Goal: Transaction & Acquisition: Purchase product/service

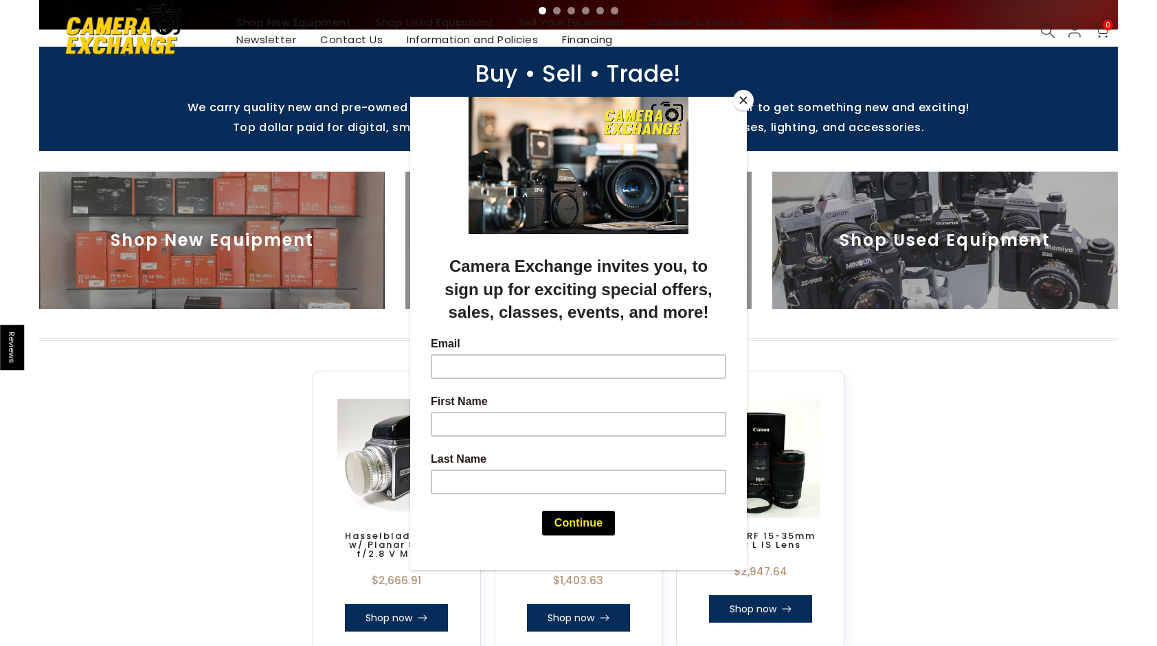
scroll to position [550, 0]
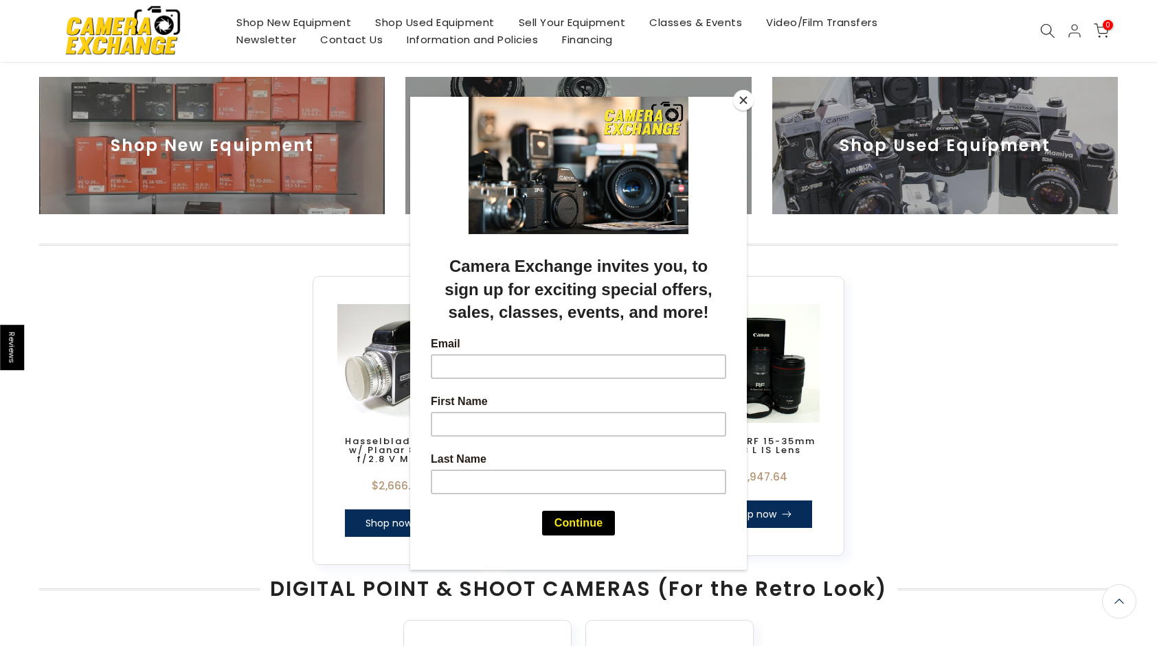
click at [744, 102] on button "Close" at bounding box center [743, 100] width 21 height 21
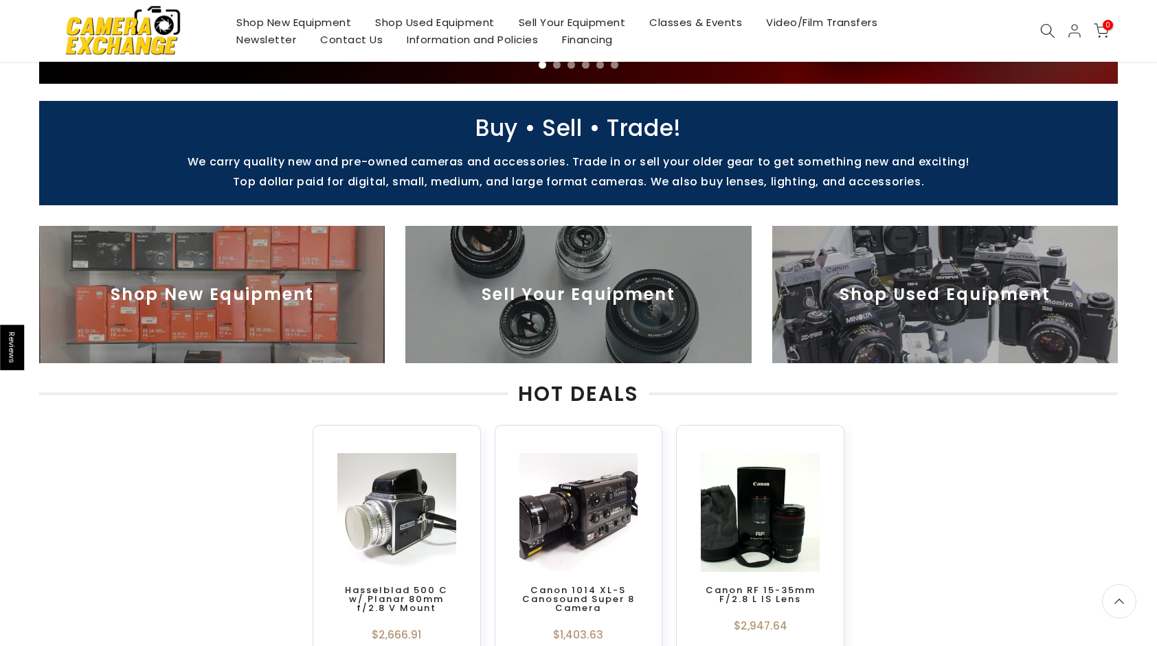
scroll to position [343, 0]
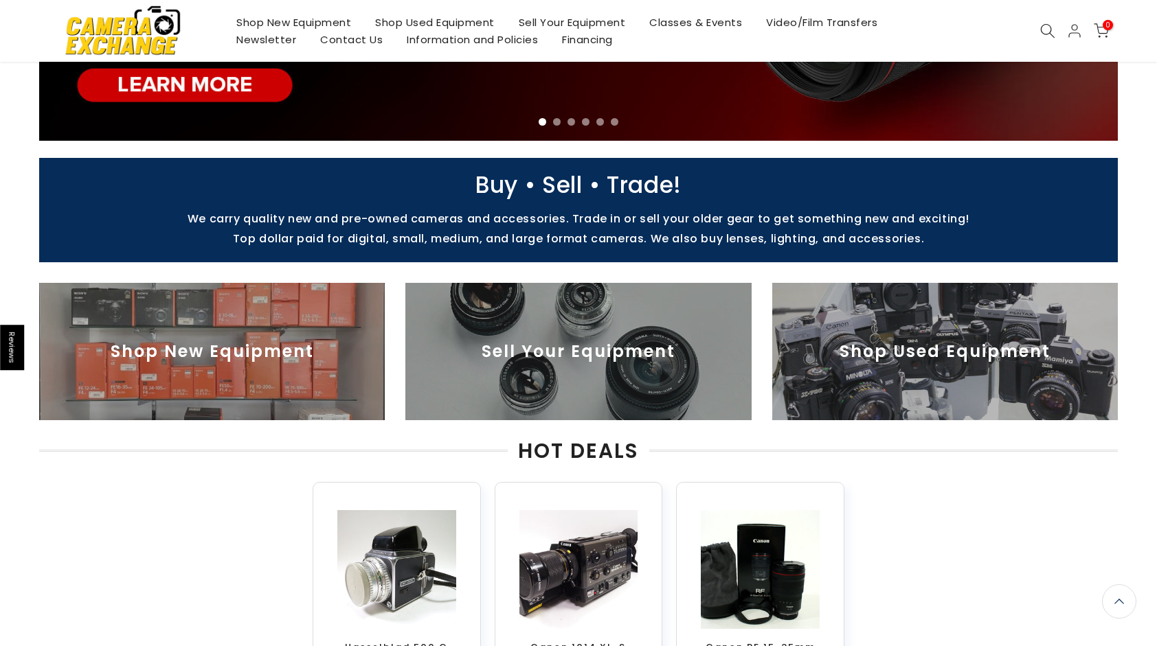
click at [927, 357] on img at bounding box center [945, 351] width 346 height 137
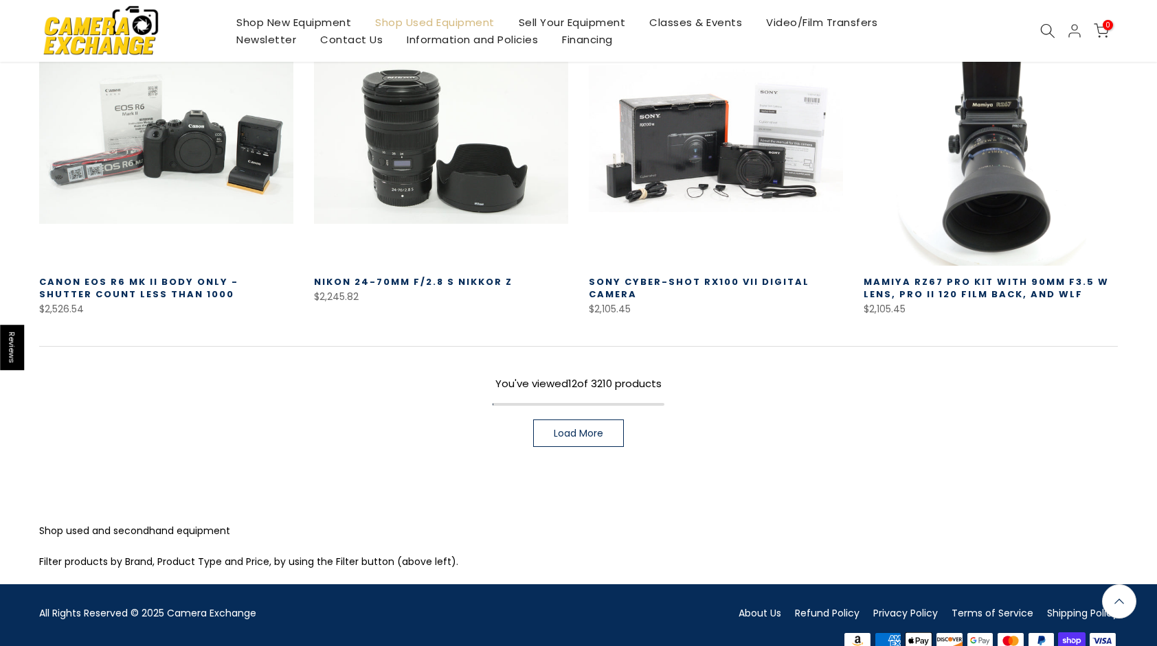
scroll to position [990, 0]
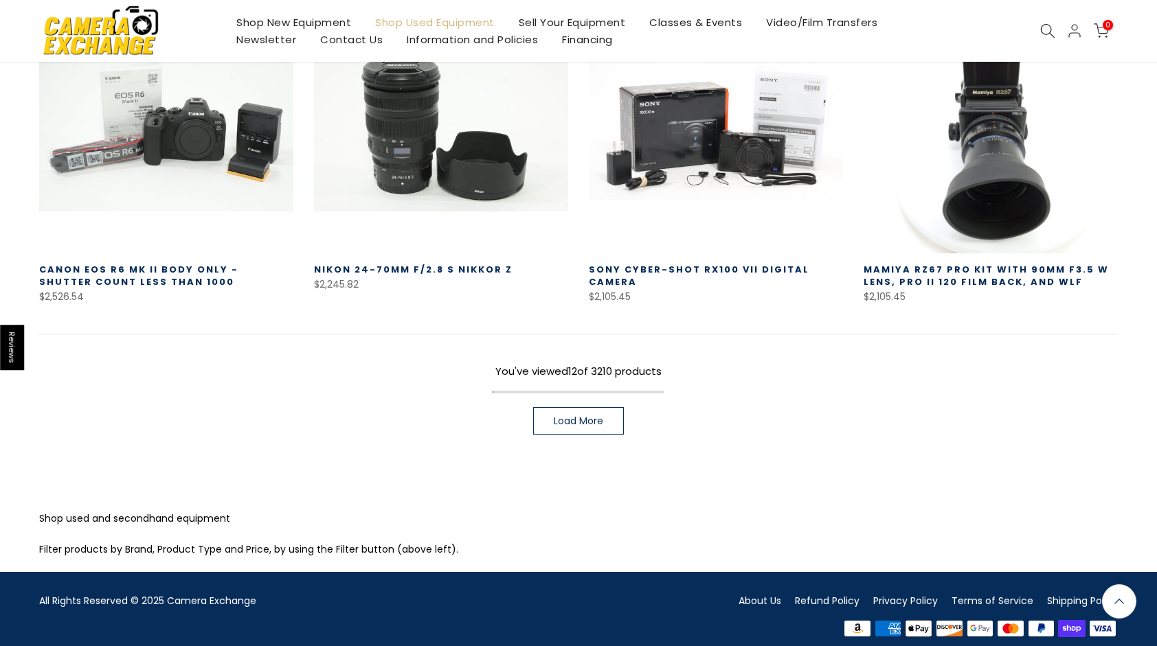
click at [576, 416] on span "Load More" at bounding box center [578, 421] width 49 height 10
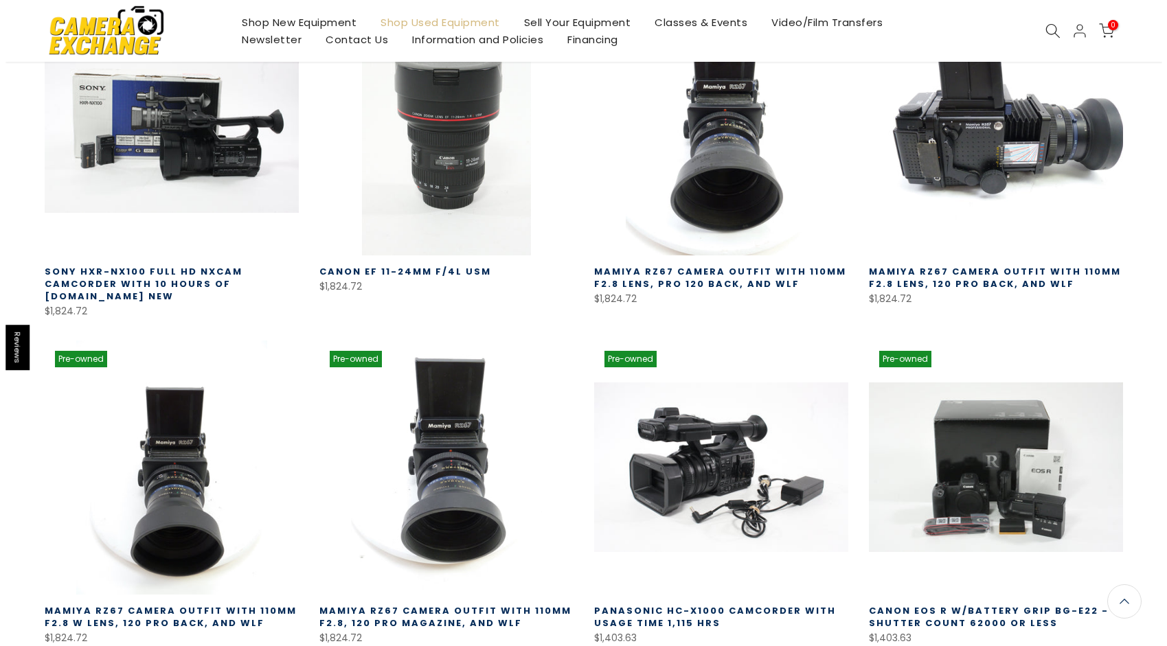
scroll to position [1640, 0]
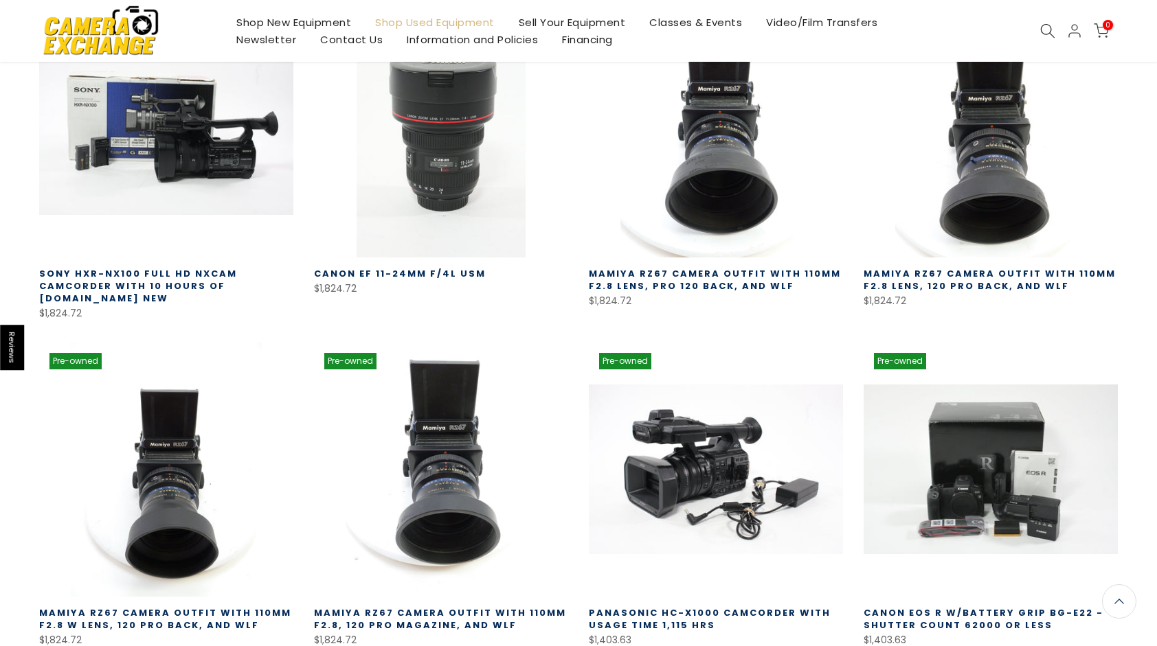
click at [1037, 30] on div at bounding box center [1047, 30] width 26 height 15
click at [1043, 29] on icon at bounding box center [1047, 30] width 15 height 15
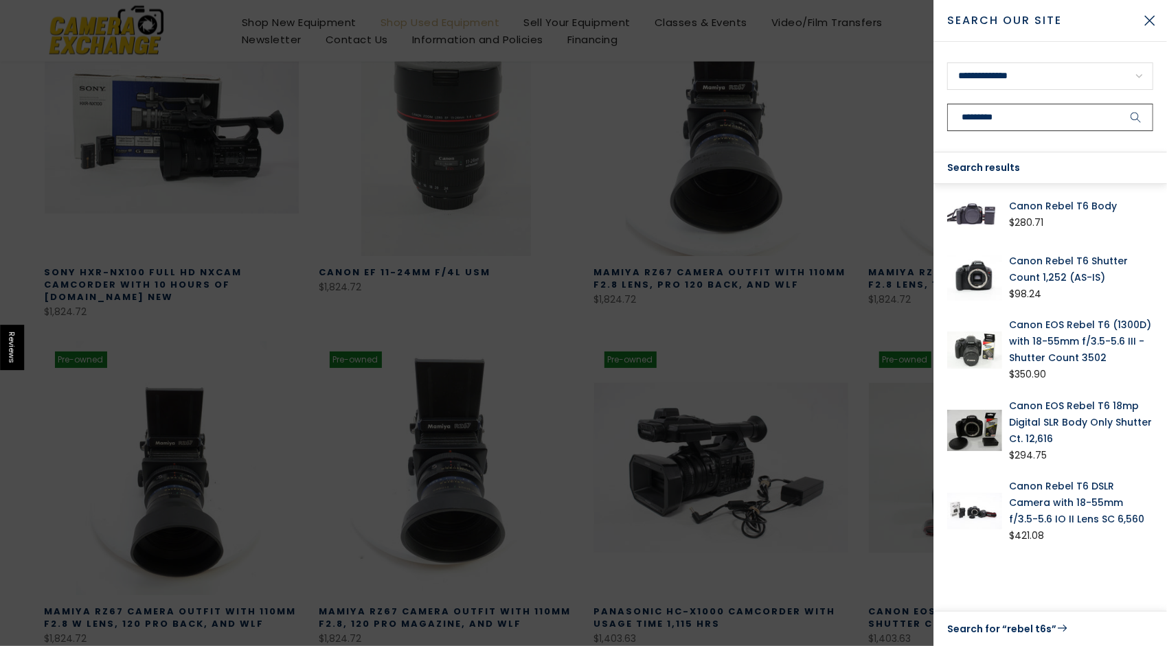
scroll to position [1639, 0]
type input "*********"
click at [1074, 330] on link "Canon EOS Rebel T6 (1300D) with 18-55mm f/3.5-5.6 III - Shutter Count 3502" at bounding box center [1081, 341] width 144 height 49
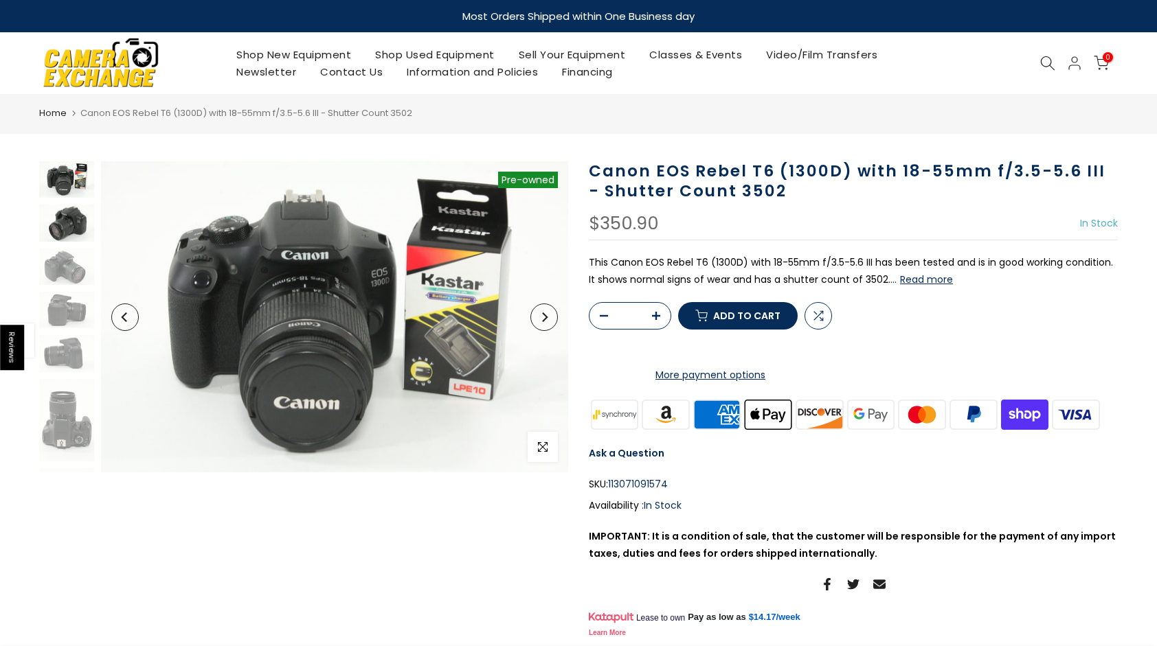
click at [70, 230] on img at bounding box center [66, 223] width 55 height 36
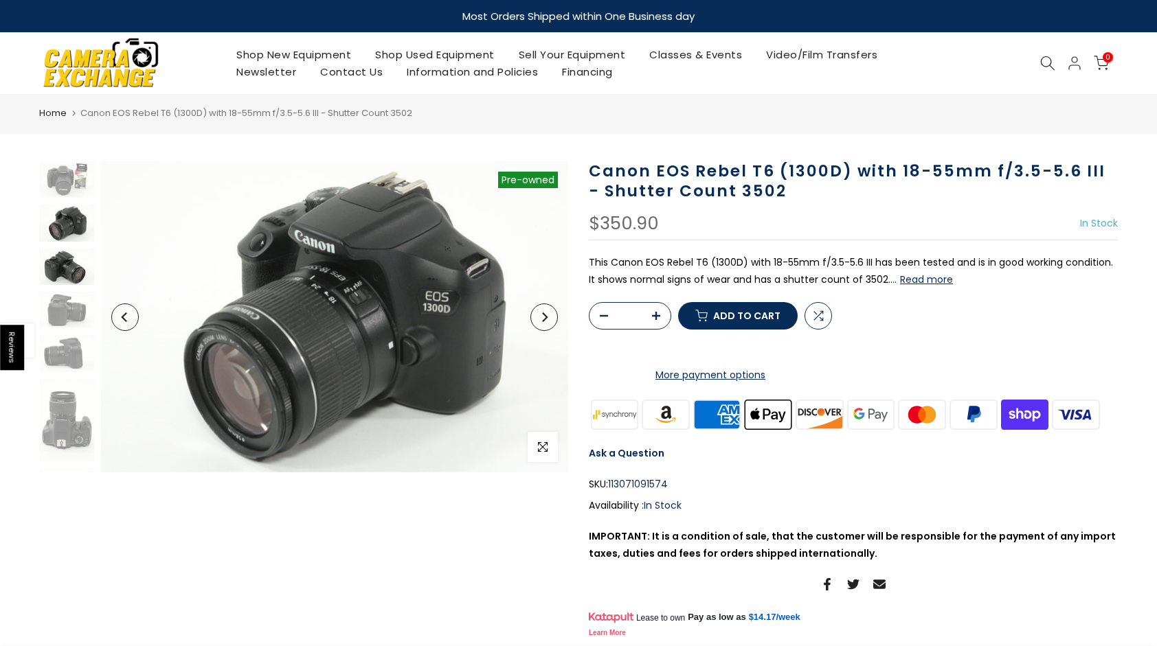
click at [68, 277] on img at bounding box center [66, 267] width 55 height 36
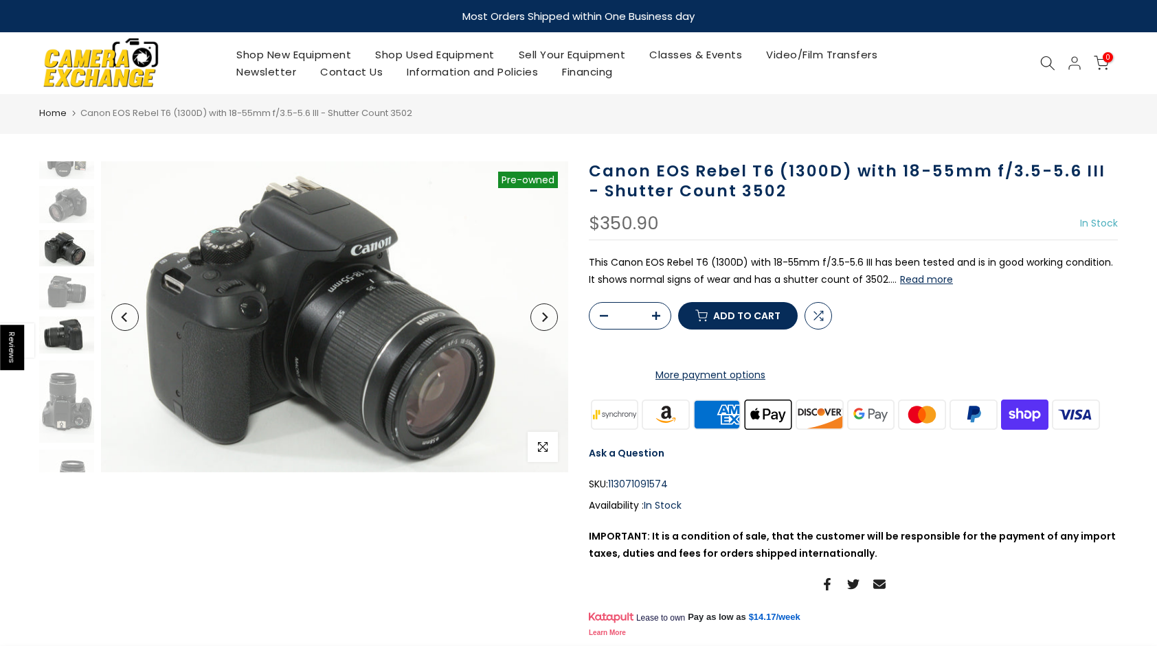
click at [73, 326] on img at bounding box center [66, 335] width 55 height 36
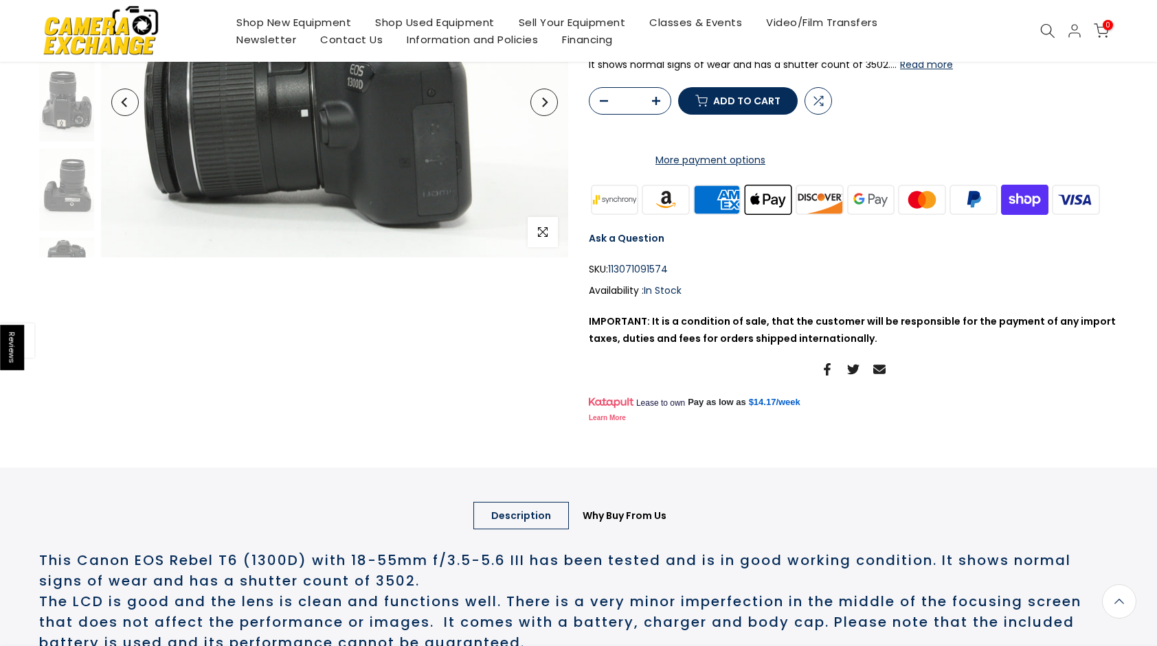
scroll to position [38, 0]
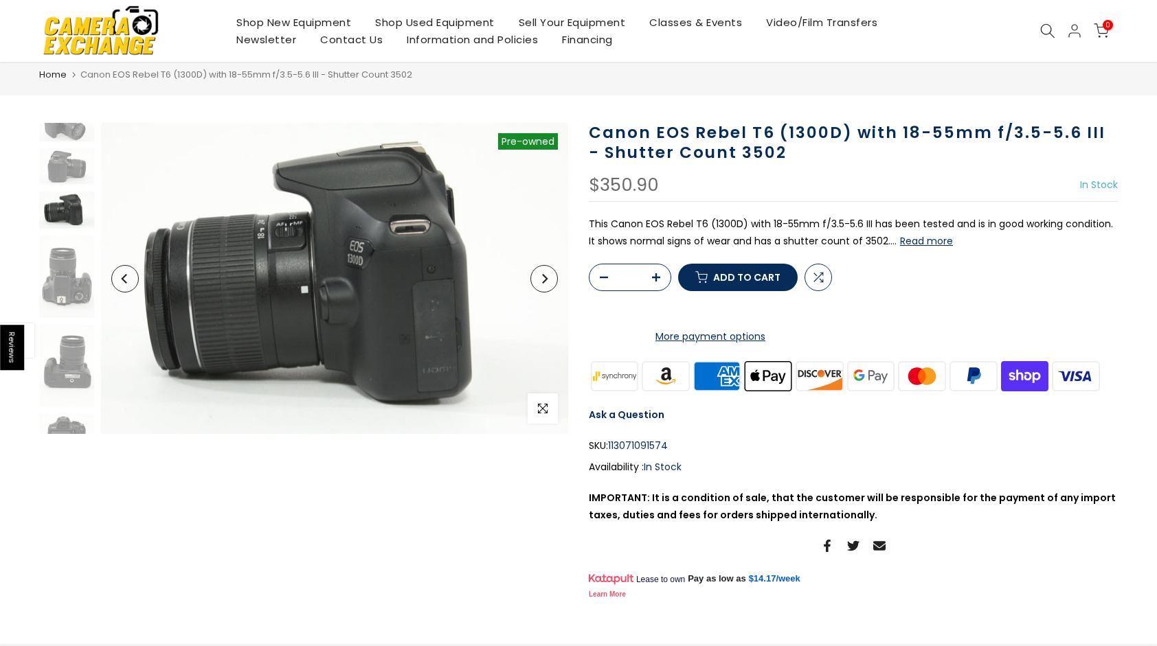
click at [922, 242] on button "Read more" at bounding box center [926, 241] width 53 height 12
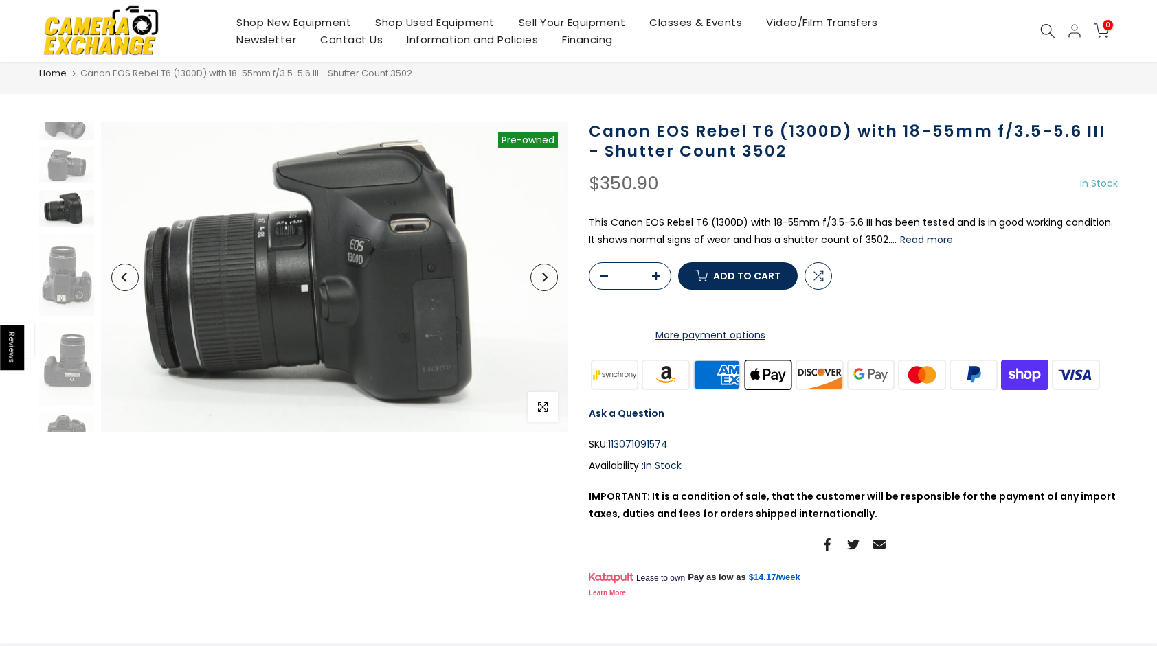
scroll to position [37, 0]
